Goal: Task Accomplishment & Management: Use online tool/utility

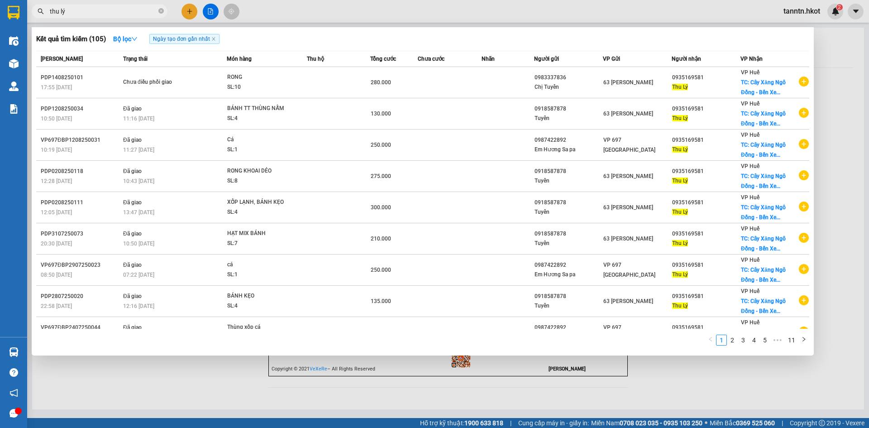
click at [29, 15] on div "thu lý" at bounding box center [88, 12] width 177 height 14
type input "h"
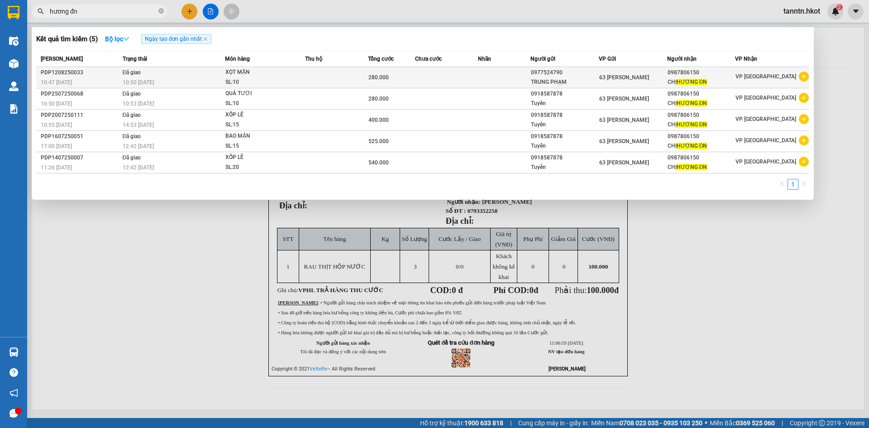
type input "hương đn"
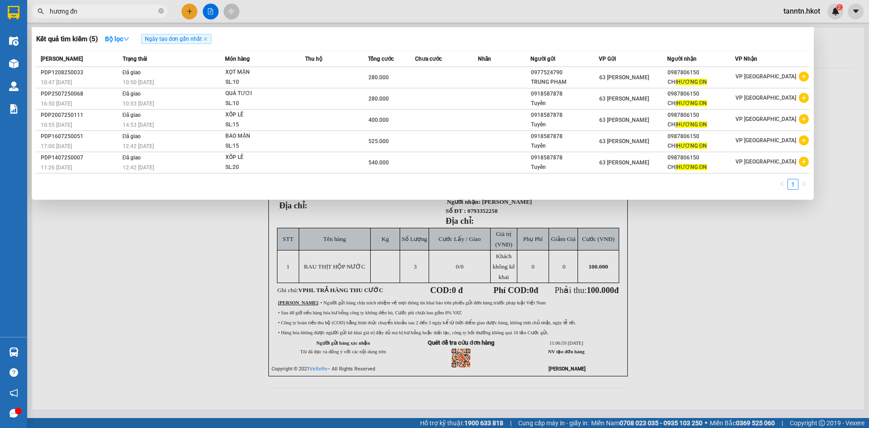
click at [415, 77] on div "280.000" at bounding box center [392, 77] width 46 height 10
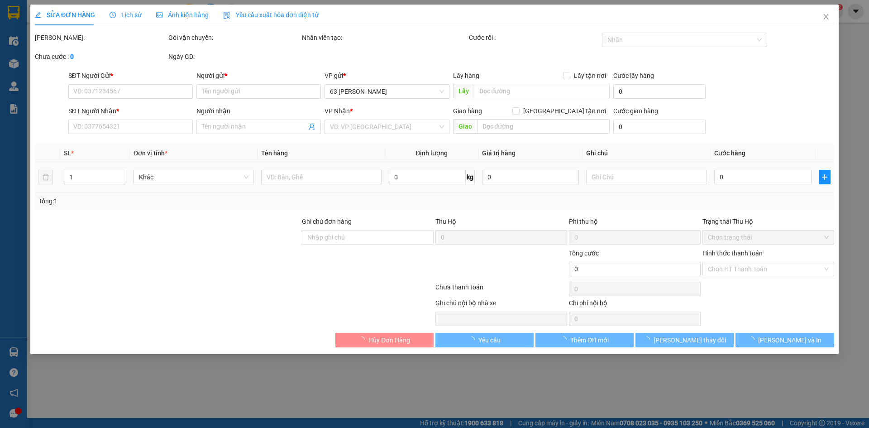
type input "0977524790"
type input "TRUNG PHẠM"
type input "0987806150"
type input "CHỊ HƯƠNG ĐN"
type input "280.000"
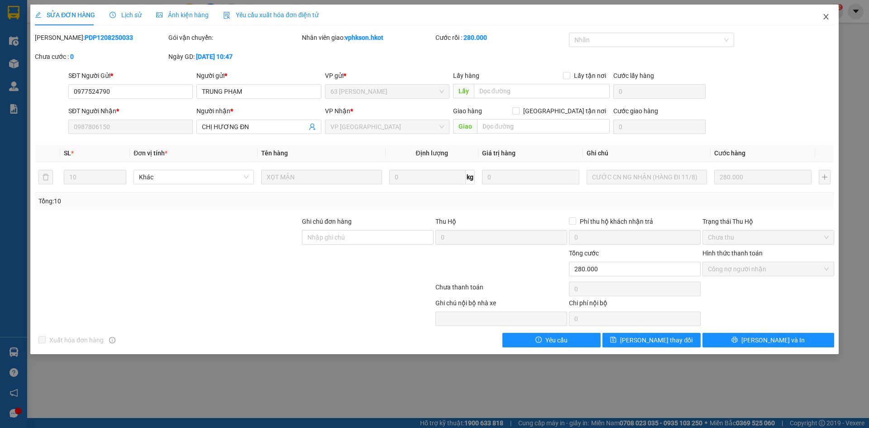
click at [828, 17] on icon "close" at bounding box center [826, 16] width 7 height 7
